Goal: Entertainment & Leisure: Browse casually

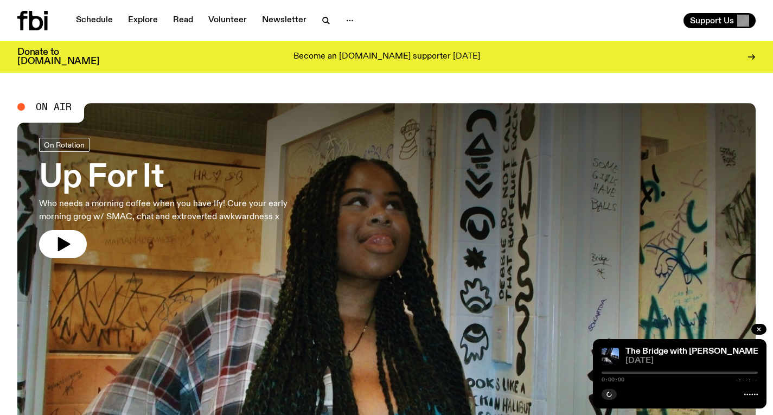
click at [299, 197] on p "Who needs a morning coffee when you have Ify! Cure your early morning grog w/ S…" at bounding box center [178, 210] width 278 height 26
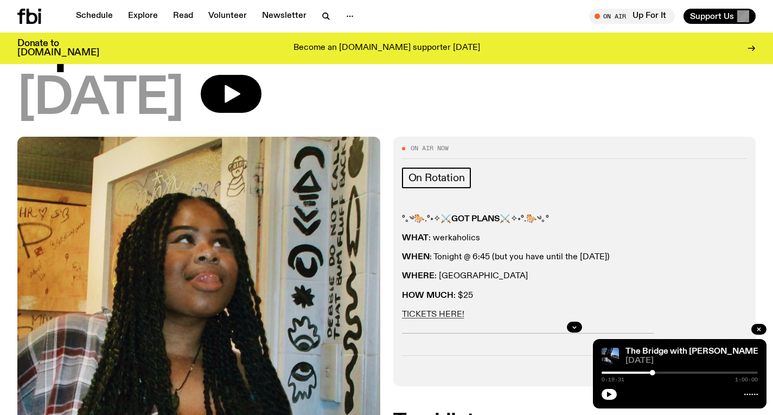
scroll to position [136, 0]
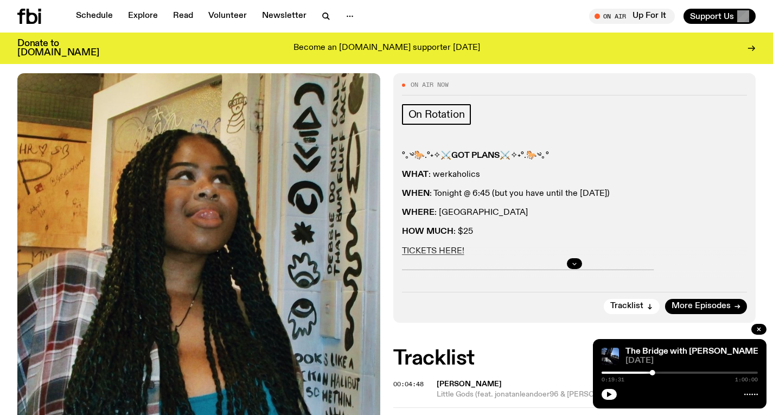
click at [577, 258] on button "button" at bounding box center [574, 263] width 15 height 11
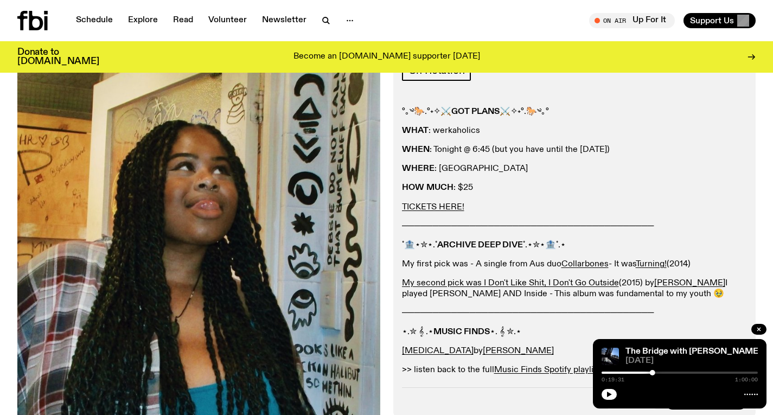
scroll to position [0, 0]
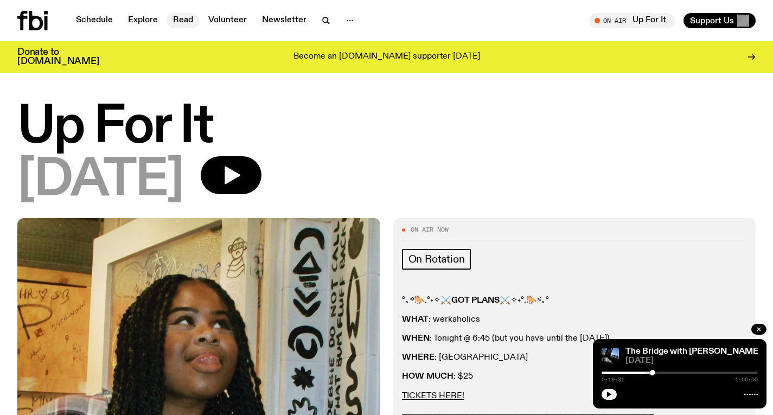
click at [184, 18] on link "Read" at bounding box center [182, 20] width 33 height 15
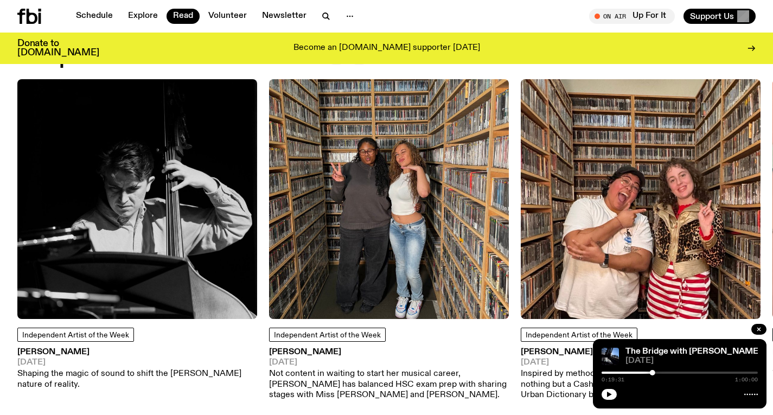
scroll to position [922, 0]
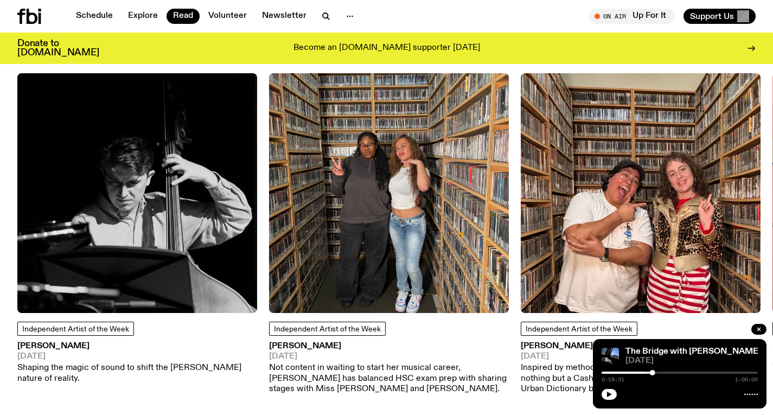
click at [92, 207] on img at bounding box center [137, 193] width 240 height 240
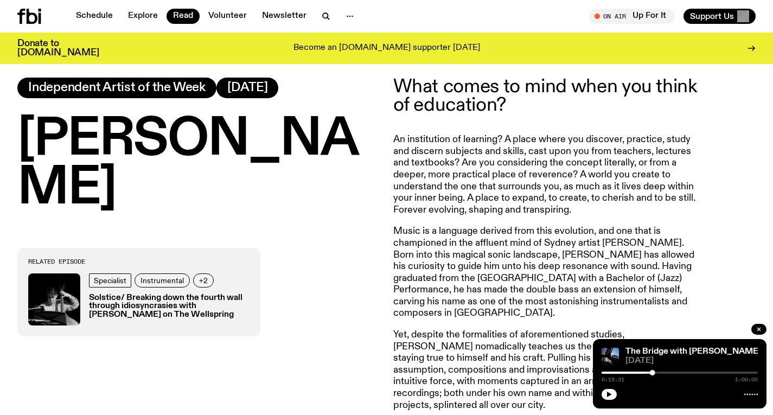
scroll to position [407, 0]
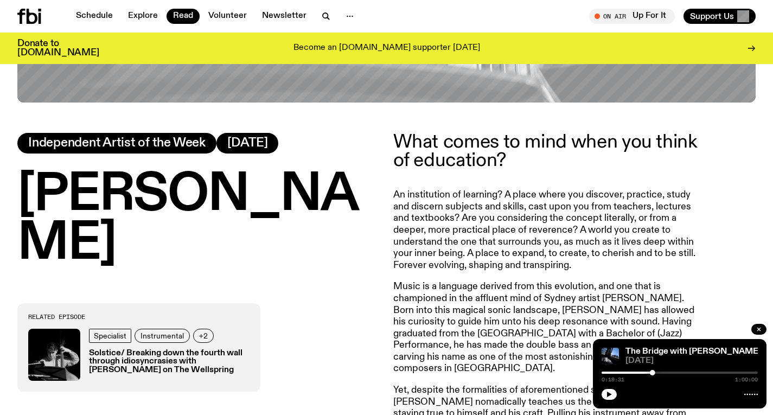
click at [205, 349] on h3 "Solstice/ Breaking down the fourth wall through idiosyncrasies with [PERSON_NAM…" at bounding box center [169, 361] width 160 height 25
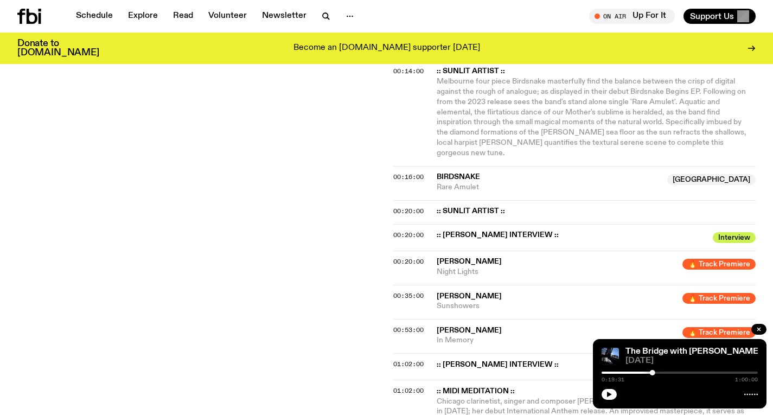
scroll to position [494, 0]
